Goal: Task Accomplishment & Management: Complete application form

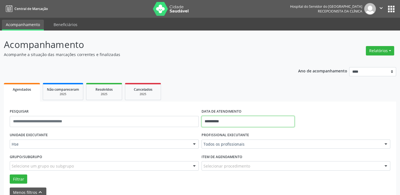
click at [226, 118] on input "**********" at bounding box center [248, 121] width 93 height 11
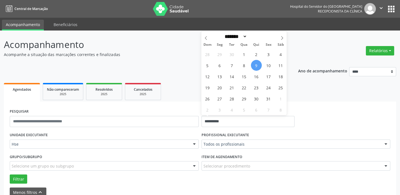
click at [256, 65] on span "9" at bounding box center [256, 65] width 11 height 11
type input "**********"
click at [256, 65] on span "9" at bounding box center [256, 65] width 11 height 11
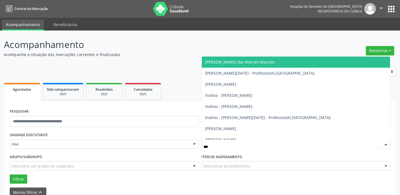
type input "****"
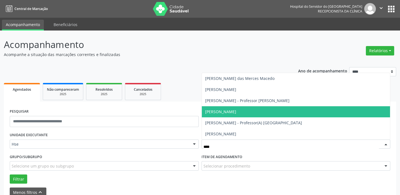
click at [253, 112] on span "[PERSON_NAME]" at bounding box center [296, 111] width 189 height 11
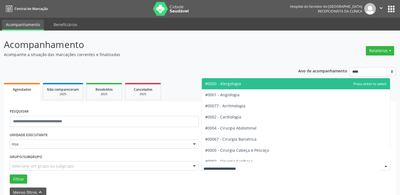
click at [261, 163] on div at bounding box center [296, 165] width 189 height 9
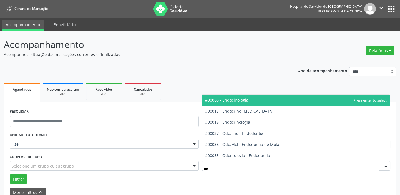
type input "****"
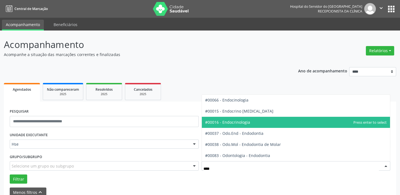
click at [262, 120] on span "#00016 - Endocrinologia" at bounding box center [296, 122] width 189 height 11
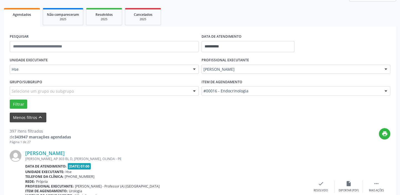
scroll to position [76, 0]
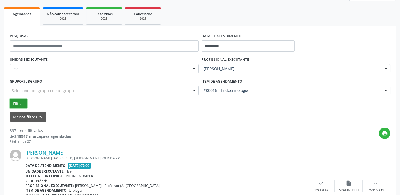
click at [18, 101] on button "Filtrar" at bounding box center [19, 103] width 18 height 9
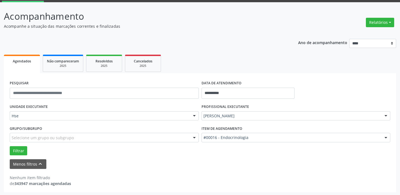
scroll to position [29, 0]
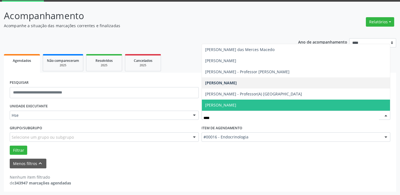
type input "*****"
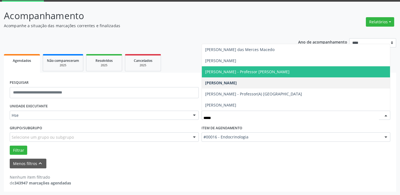
click at [262, 73] on span "[PERSON_NAME] - Professor [PERSON_NAME]" at bounding box center [247, 71] width 84 height 5
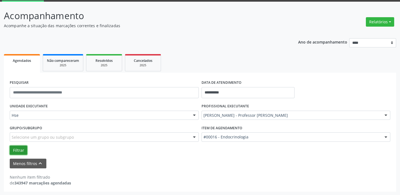
click at [18, 150] on button "Filtrar" at bounding box center [19, 150] width 18 height 9
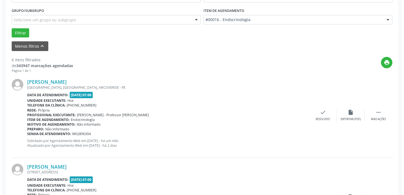
scroll to position [155, 0]
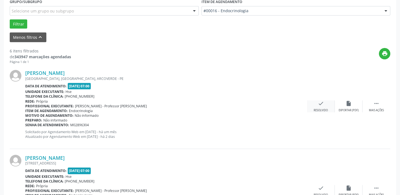
click at [323, 103] on icon "check" at bounding box center [321, 104] width 6 height 6
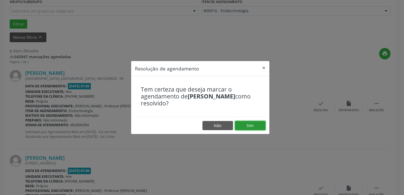
click at [250, 123] on button "Sim" at bounding box center [250, 125] width 31 height 9
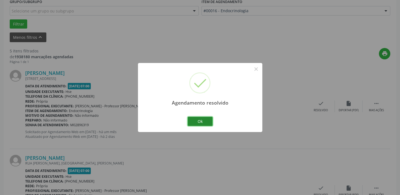
click at [201, 122] on button "Ok" at bounding box center [200, 121] width 25 height 9
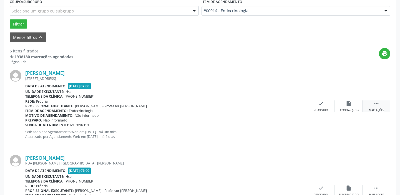
click at [375, 107] on div " Mais ações" at bounding box center [377, 107] width 28 height 12
click at [350, 106] on icon "alarm_off" at bounding box center [349, 104] width 6 height 6
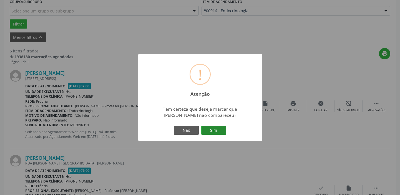
click at [216, 132] on button "Sim" at bounding box center [213, 130] width 25 height 9
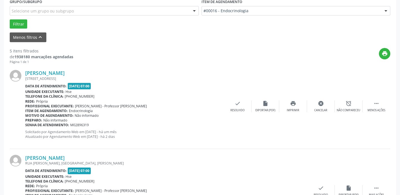
scroll to position [47, 0]
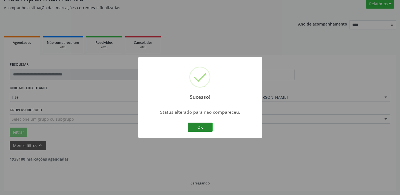
click at [202, 128] on button "OK" at bounding box center [200, 127] width 25 height 9
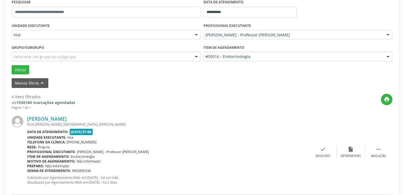
scroll to position [123, 0]
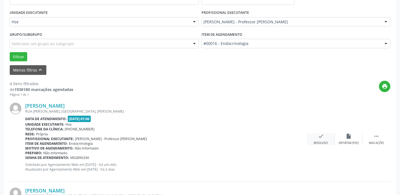
click at [319, 140] on div "check Resolvido" at bounding box center [321, 139] width 28 height 12
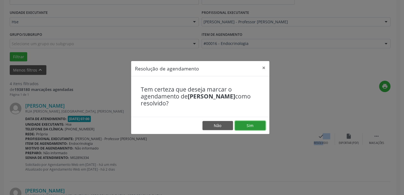
click at [247, 128] on button "Sim" at bounding box center [250, 125] width 31 height 9
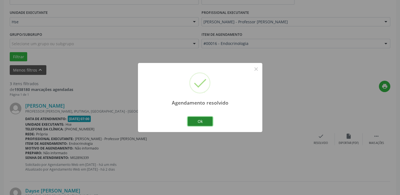
click at [208, 123] on button "Ok" at bounding box center [200, 121] width 25 height 9
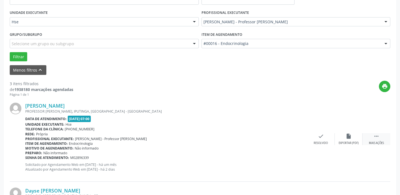
click at [385, 135] on div " Mais ações" at bounding box center [377, 139] width 28 height 12
click at [346, 136] on icon "alarm_off" at bounding box center [349, 136] width 6 height 6
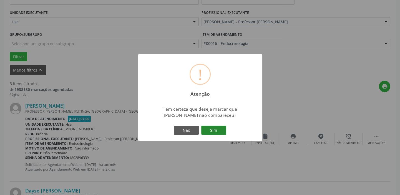
click at [217, 128] on button "Sim" at bounding box center [213, 130] width 25 height 9
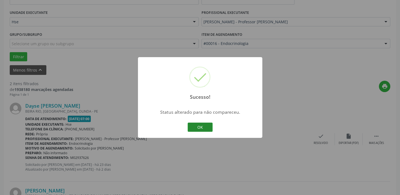
click at [206, 125] on button "OK" at bounding box center [200, 127] width 25 height 9
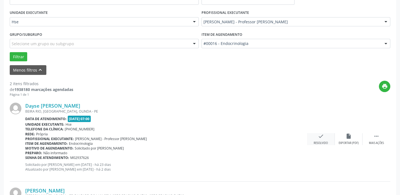
click at [320, 138] on icon "check" at bounding box center [321, 136] width 6 height 6
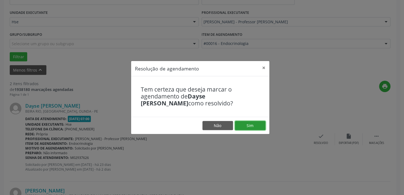
click at [256, 126] on button "Sim" at bounding box center [250, 125] width 31 height 9
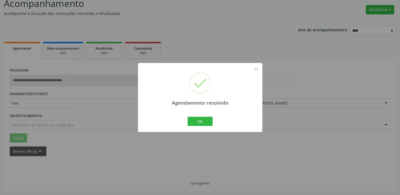
scroll to position [47, 0]
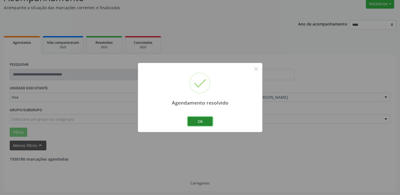
click at [205, 119] on button "Ok" at bounding box center [200, 121] width 25 height 9
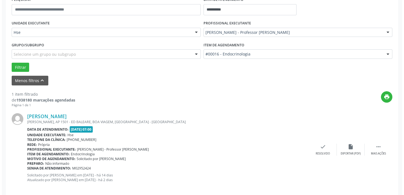
scroll to position [118, 0]
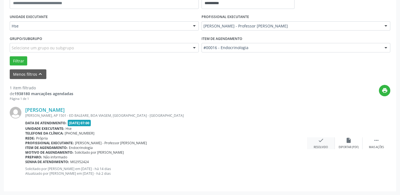
click at [322, 146] on div "Resolvido" at bounding box center [321, 148] width 14 height 4
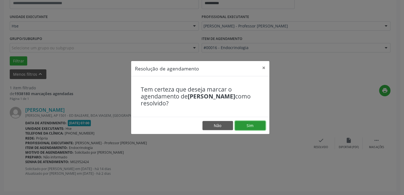
click at [252, 124] on button "Sim" at bounding box center [250, 125] width 31 height 9
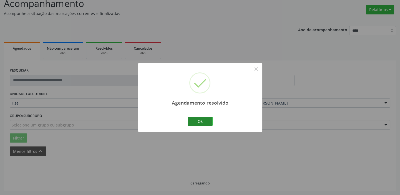
scroll to position [29, 0]
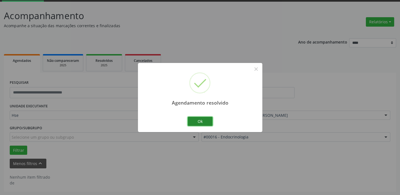
click at [201, 119] on button "Ok" at bounding box center [200, 121] width 25 height 9
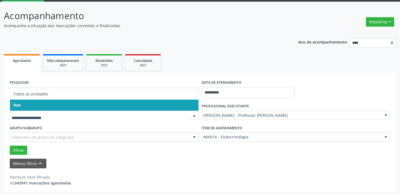
click at [101, 103] on span "Hse" at bounding box center [104, 105] width 189 height 11
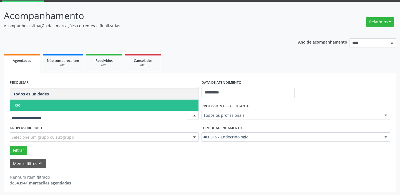
click at [89, 102] on span "Hse" at bounding box center [104, 105] width 189 height 11
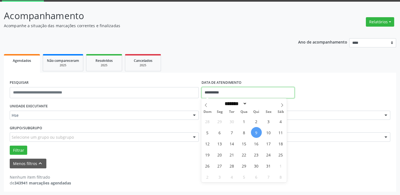
click at [219, 91] on input "**********" at bounding box center [248, 92] width 93 height 11
click at [258, 132] on span "9" at bounding box center [256, 132] width 11 height 11
type input "**********"
click at [258, 131] on span "9" at bounding box center [256, 132] width 11 height 11
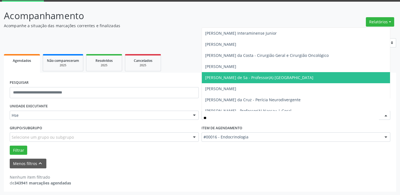
type input "***"
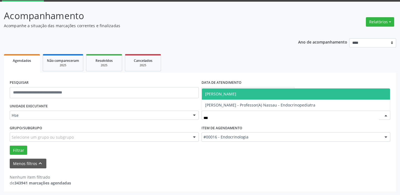
click at [236, 93] on span "[PERSON_NAME]" at bounding box center [220, 93] width 31 height 5
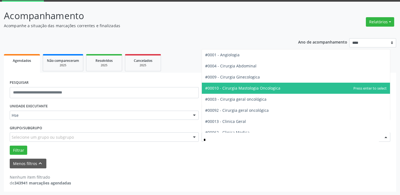
type input "**"
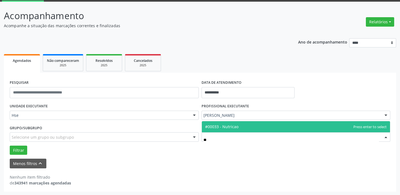
click at [258, 126] on span "#00033 - Nutricao" at bounding box center [296, 126] width 189 height 11
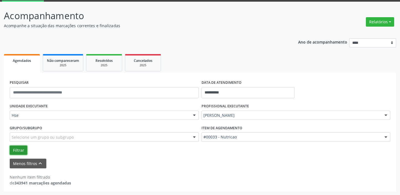
click at [19, 149] on button "Filtrar" at bounding box center [19, 150] width 18 height 9
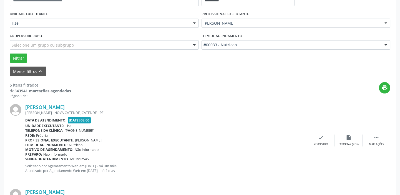
scroll to position [130, 0]
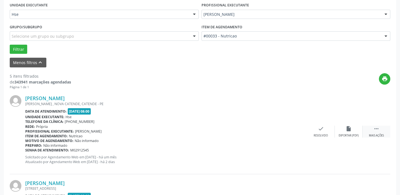
click at [377, 130] on icon "" at bounding box center [377, 129] width 6 height 6
click at [349, 130] on icon "alarm_off" at bounding box center [349, 129] width 6 height 6
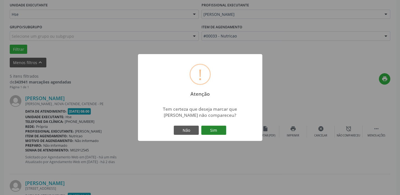
click at [217, 128] on button "Sim" at bounding box center [213, 130] width 25 height 9
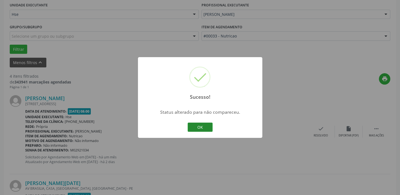
click at [206, 128] on button "OK" at bounding box center [200, 127] width 25 height 9
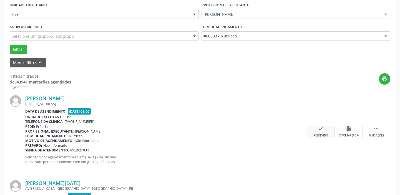
click at [321, 130] on icon "check" at bounding box center [321, 129] width 6 height 6
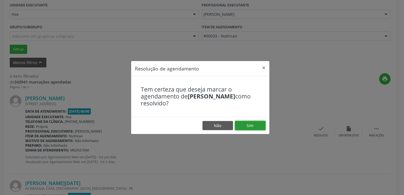
click at [250, 123] on button "Sim" at bounding box center [250, 125] width 31 height 9
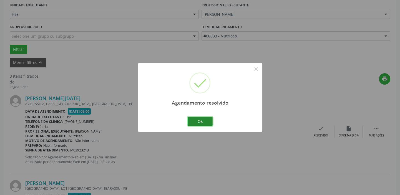
click at [205, 122] on button "Ok" at bounding box center [200, 121] width 25 height 9
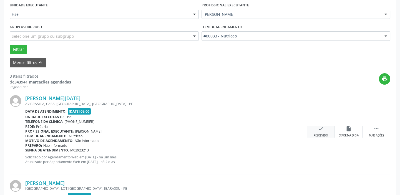
click at [320, 134] on div "Resolvido" at bounding box center [321, 136] width 14 height 4
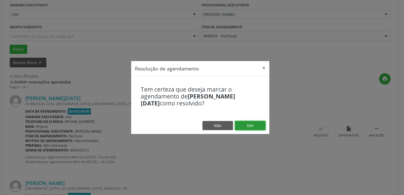
click at [259, 126] on button "Sim" at bounding box center [250, 125] width 31 height 9
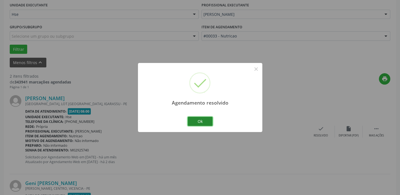
click at [206, 121] on button "Ok" at bounding box center [200, 121] width 25 height 9
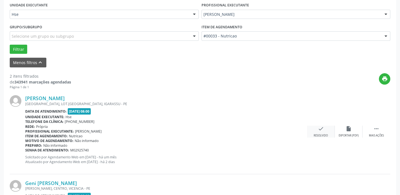
click at [320, 132] on div "check Resolvido" at bounding box center [321, 132] width 28 height 12
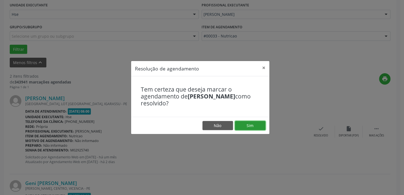
click at [256, 121] on button "Sim" at bounding box center [250, 125] width 31 height 9
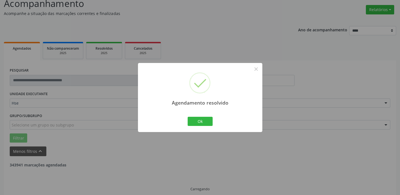
scroll to position [118, 0]
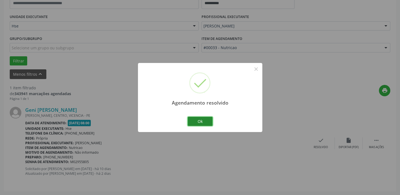
click at [203, 118] on button "Ok" at bounding box center [200, 121] width 25 height 9
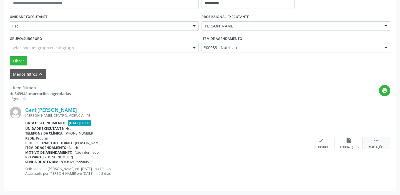
click at [375, 147] on div "Mais ações" at bounding box center [376, 148] width 15 height 4
click at [351, 144] on div "alarm_off Não compareceu" at bounding box center [349, 144] width 28 height 12
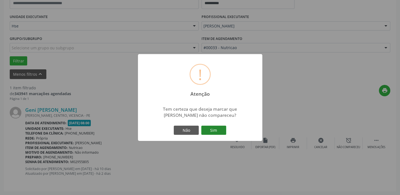
click at [220, 130] on button "Sim" at bounding box center [213, 130] width 25 height 9
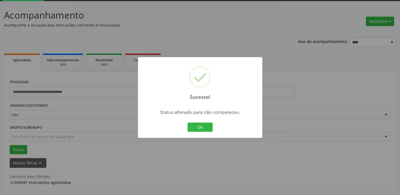
scroll to position [29, 0]
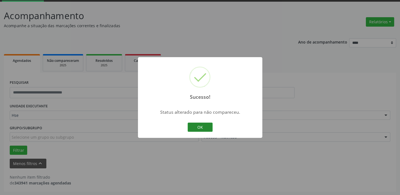
click at [203, 127] on button "OK" at bounding box center [200, 127] width 25 height 9
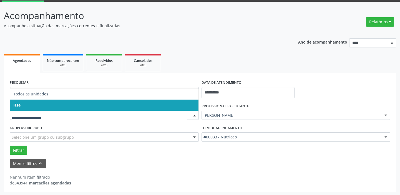
click at [121, 101] on span "Hse" at bounding box center [104, 105] width 189 height 11
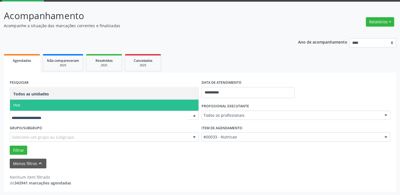
click at [113, 103] on span "Hse" at bounding box center [104, 105] width 189 height 11
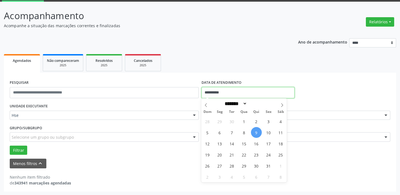
click at [224, 93] on input "**********" at bounding box center [248, 92] width 93 height 11
click at [257, 131] on span "9" at bounding box center [256, 132] width 11 height 11
type input "**********"
click at [257, 131] on span "9" at bounding box center [256, 132] width 11 height 11
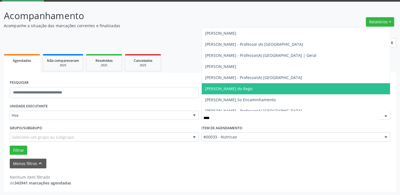
type input "*****"
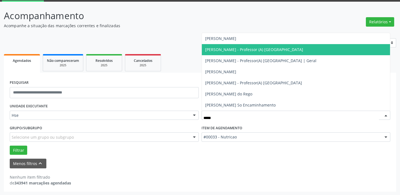
click at [249, 48] on span "[PERSON_NAME] - Professor (A) [GEOGRAPHIC_DATA]" at bounding box center [254, 49] width 98 height 5
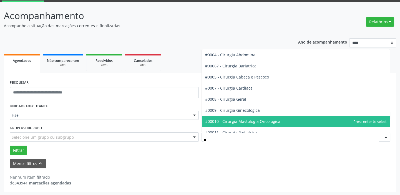
type input "***"
click at [253, 120] on span "#00054 - Urologia" at bounding box center [296, 121] width 189 height 11
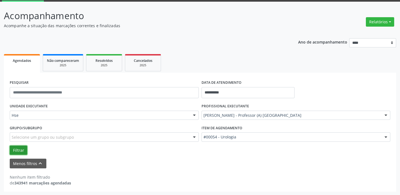
click at [21, 150] on button "Filtrar" at bounding box center [19, 150] width 18 height 9
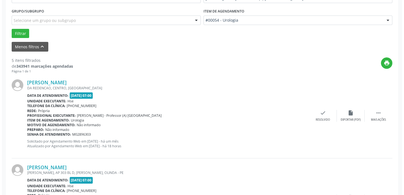
scroll to position [155, 0]
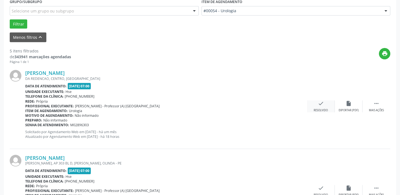
click at [317, 104] on div "check Resolvido" at bounding box center [321, 107] width 28 height 12
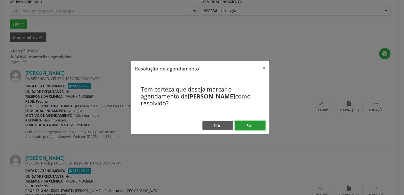
click at [255, 125] on button "Sim" at bounding box center [250, 125] width 31 height 9
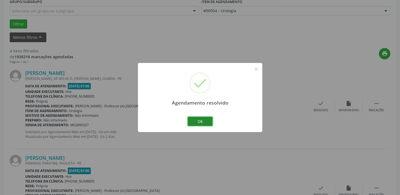
click at [204, 119] on button "Ok" at bounding box center [200, 121] width 25 height 9
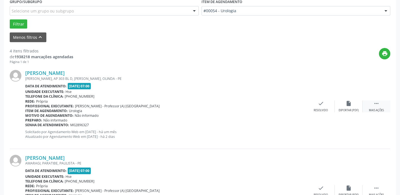
click at [376, 101] on icon "" at bounding box center [377, 104] width 6 height 6
click at [353, 105] on div "alarm_off Não compareceu" at bounding box center [349, 107] width 28 height 12
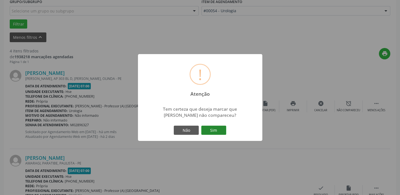
click at [210, 127] on button "Sim" at bounding box center [213, 130] width 25 height 9
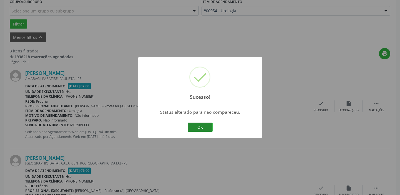
click at [201, 127] on button "OK" at bounding box center [200, 127] width 25 height 9
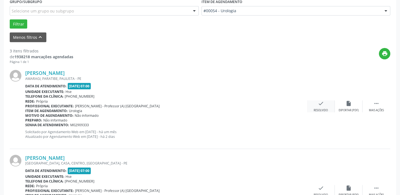
click at [326, 106] on div "check Resolvido" at bounding box center [321, 107] width 28 height 12
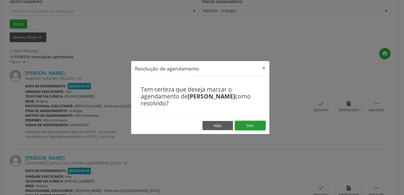
click at [260, 126] on button "Sim" at bounding box center [250, 125] width 31 height 9
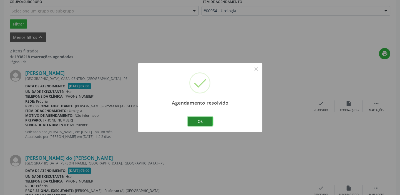
click at [207, 119] on button "Ok" at bounding box center [200, 121] width 25 height 9
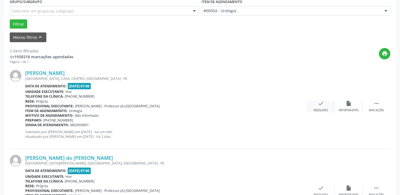
click at [321, 103] on icon "check" at bounding box center [321, 104] width 6 height 6
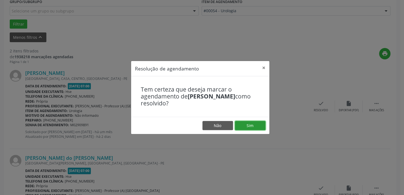
click at [253, 125] on button "Sim" at bounding box center [250, 125] width 31 height 9
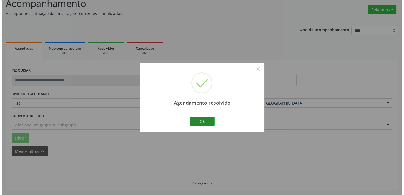
scroll to position [118, 0]
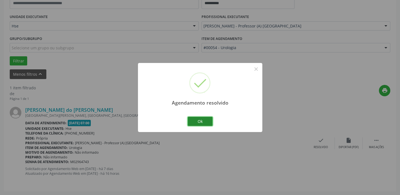
click at [208, 121] on button "Ok" at bounding box center [200, 121] width 25 height 9
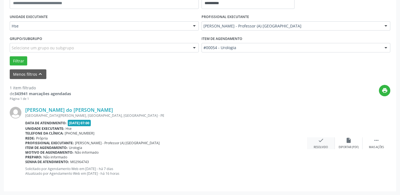
click at [322, 144] on div "check Resolvido" at bounding box center [321, 144] width 28 height 12
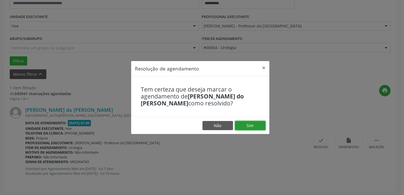
click at [255, 126] on button "Sim" at bounding box center [250, 125] width 31 height 9
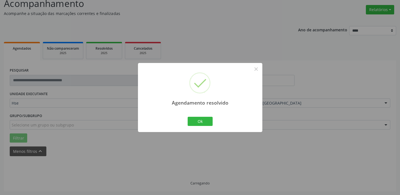
scroll to position [29, 0]
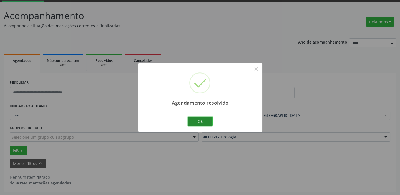
click at [207, 121] on button "Ok" at bounding box center [200, 121] width 25 height 9
